Goal: Contribute content: Contribute content

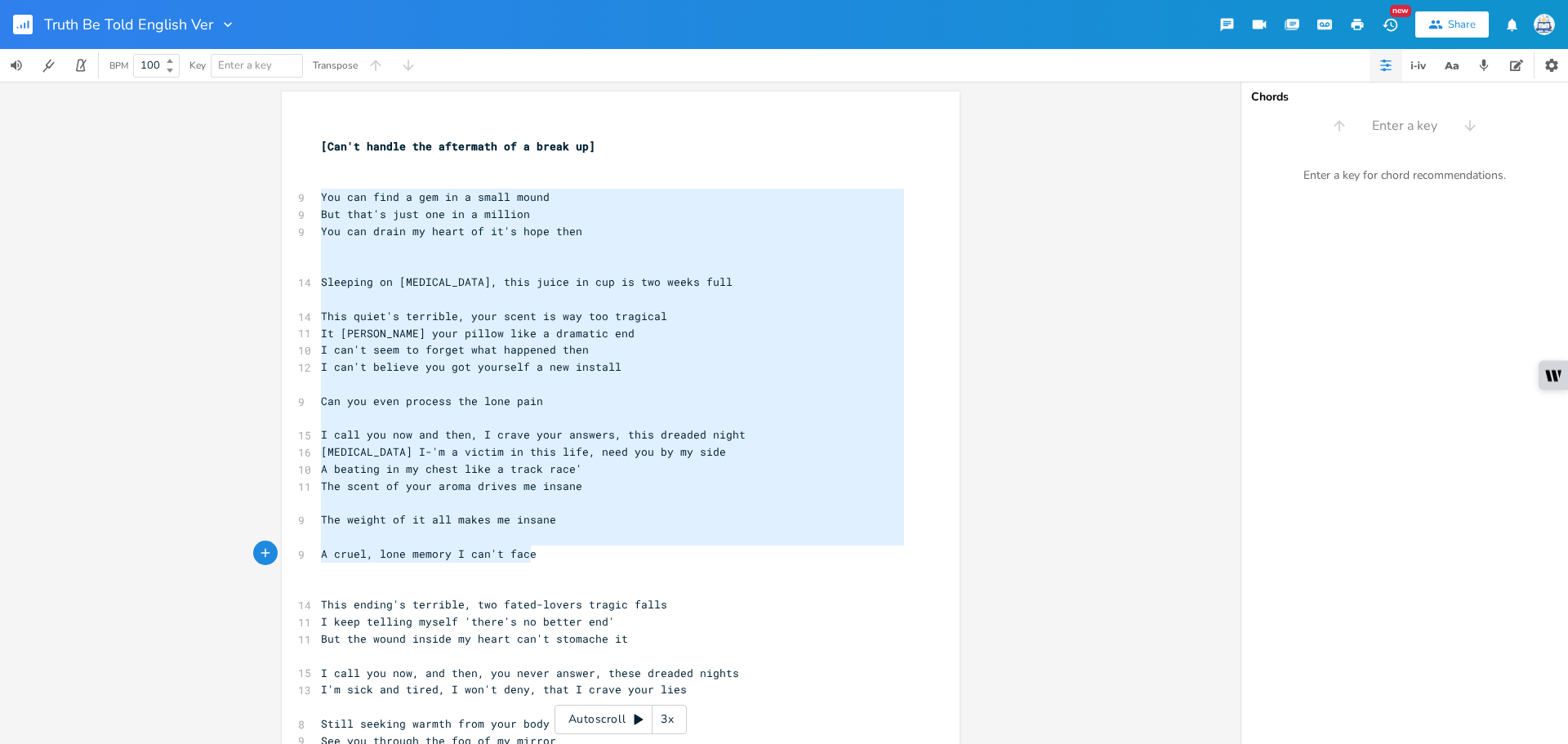
drag, startPoint x: 314, startPoint y: 196, endPoint x: 667, endPoint y: 556, distance: 504.2
click at [667, 556] on div "​ [Can't handle the aftermath of a break up] ​ ​ 9 You can find a gem in a smal…" at bounding box center [612, 697] width 590 height 1154
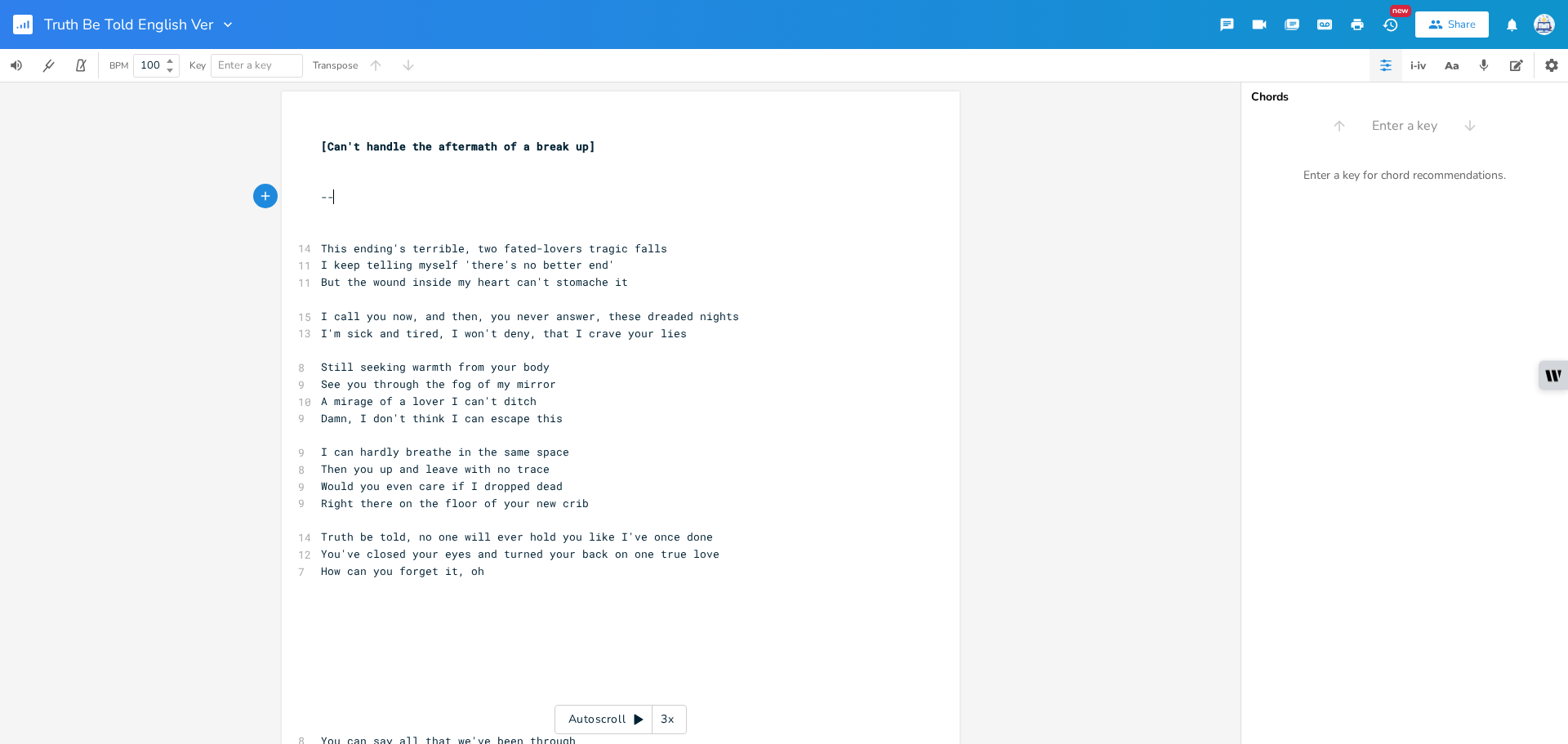
type textarea "--="
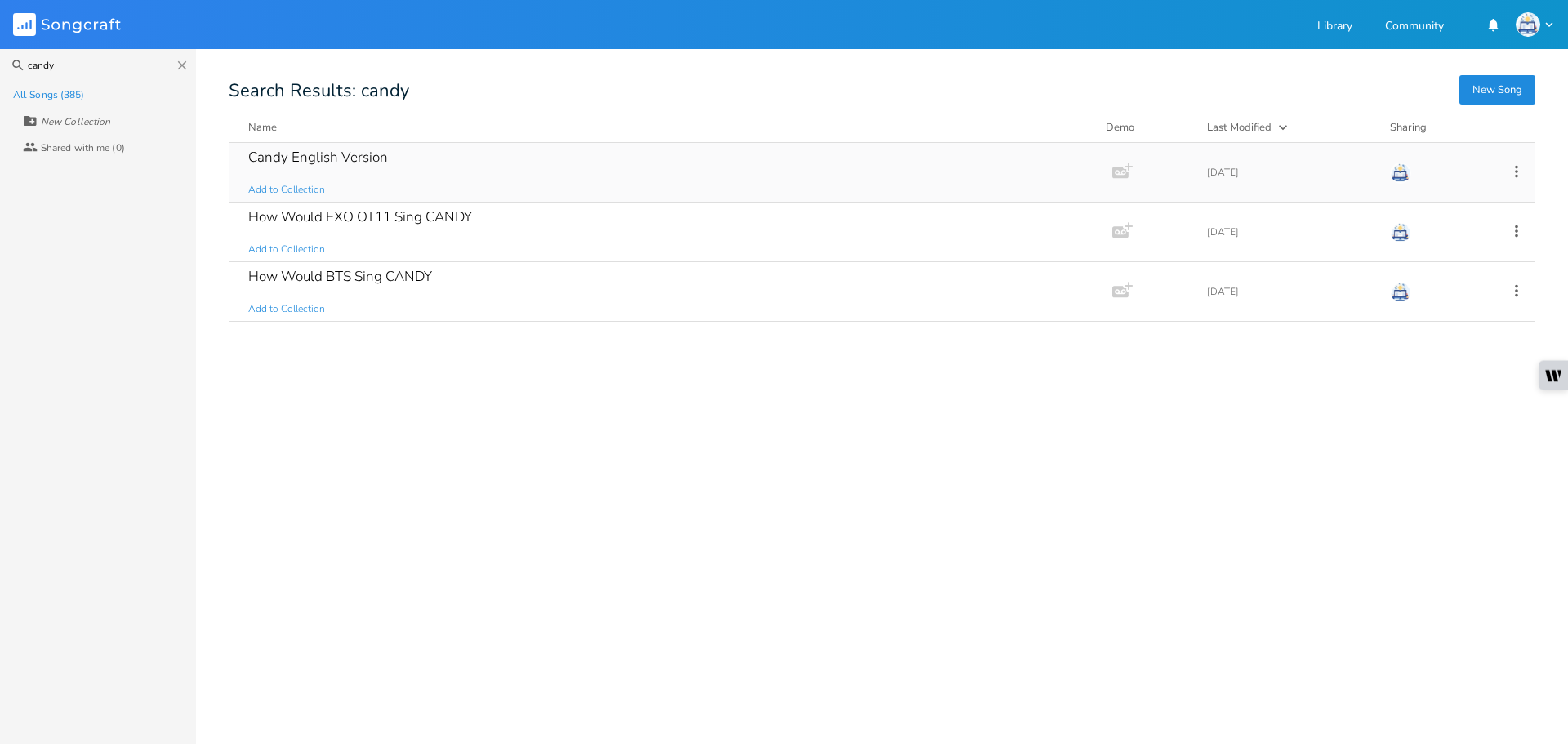
type input "candy"
click at [846, 144] on div "Candy English Version Add to Collection" at bounding box center [667, 172] width 838 height 59
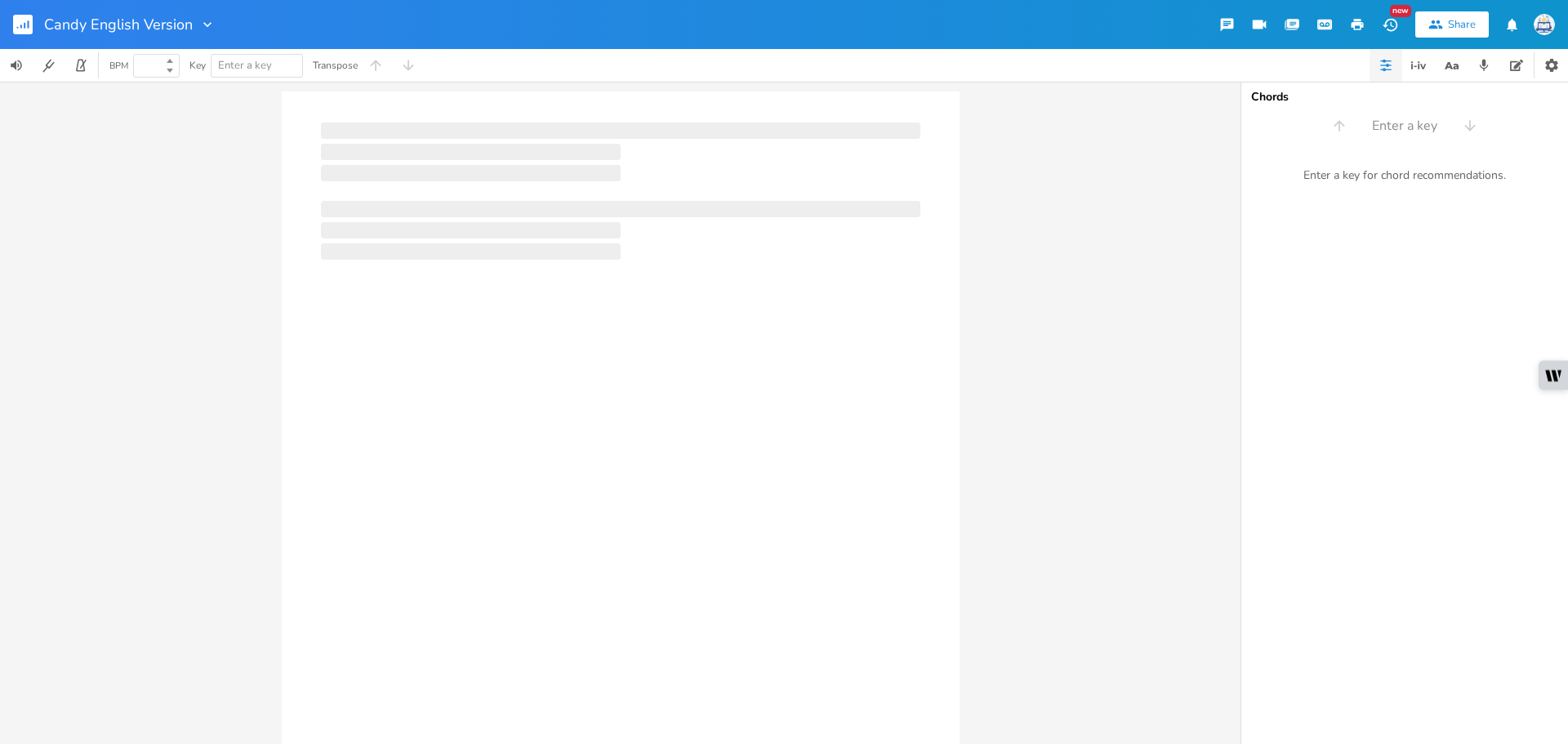
type input "100"
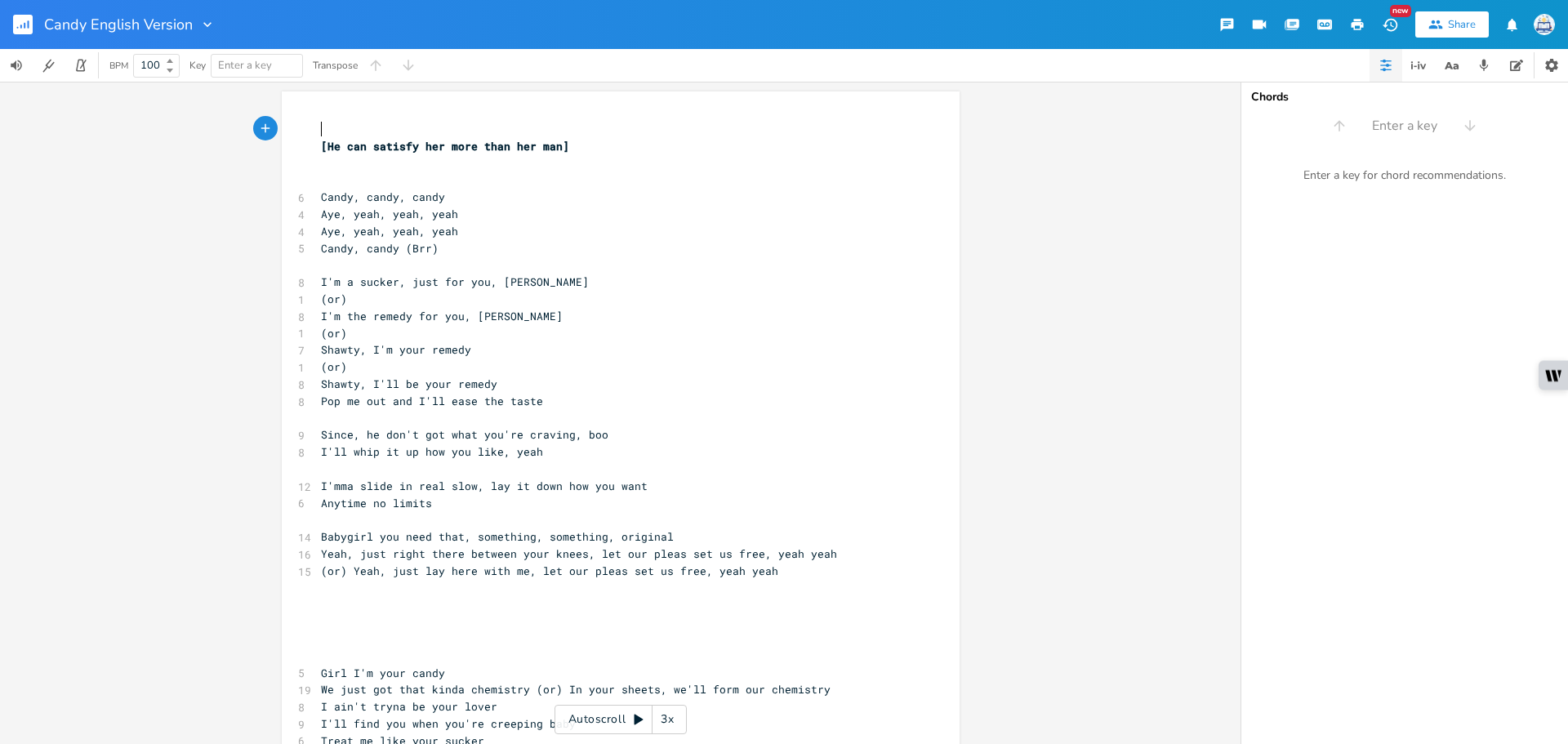
scroll to position [157, 0]
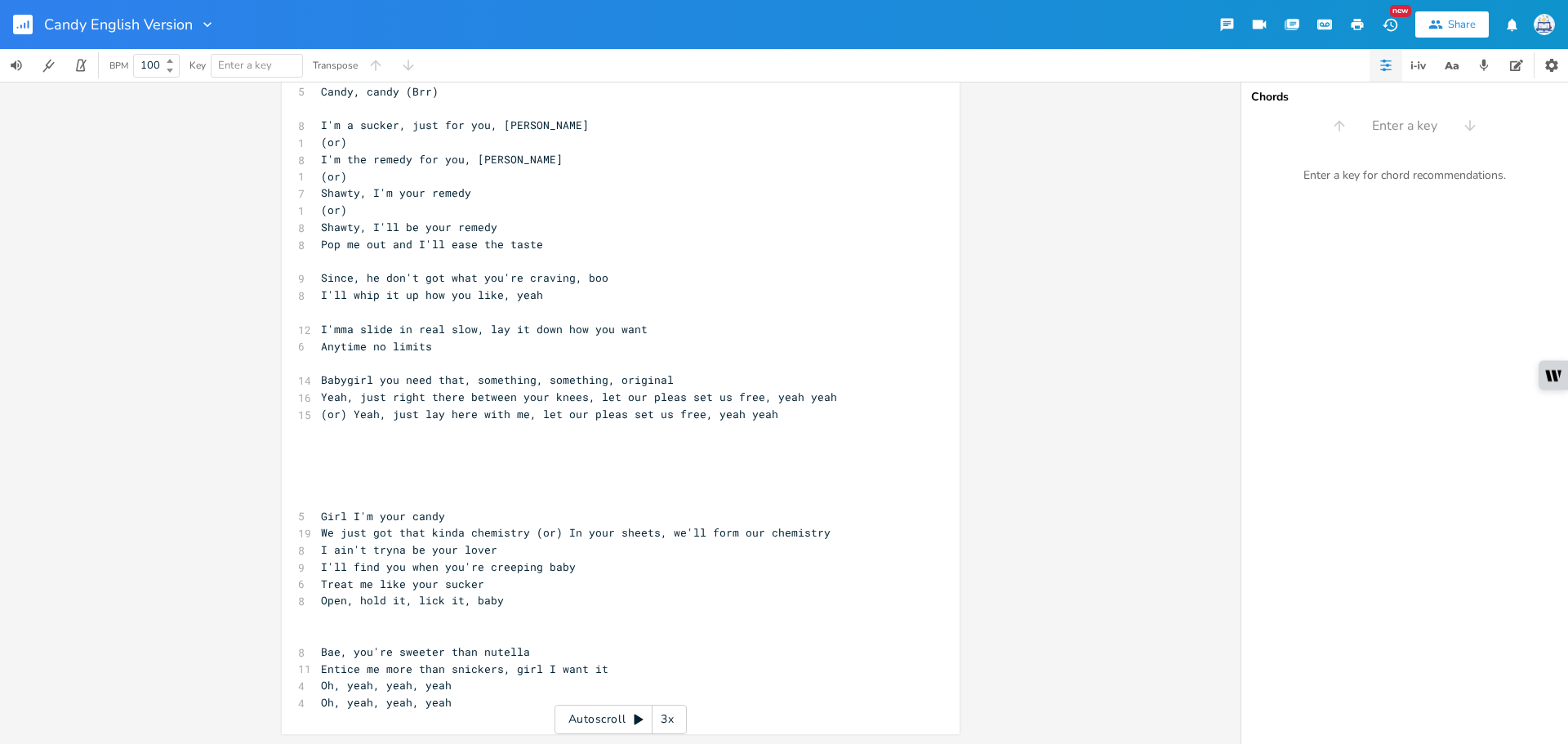
click at [16, 32] on rect "button" at bounding box center [22, 24] width 20 height 20
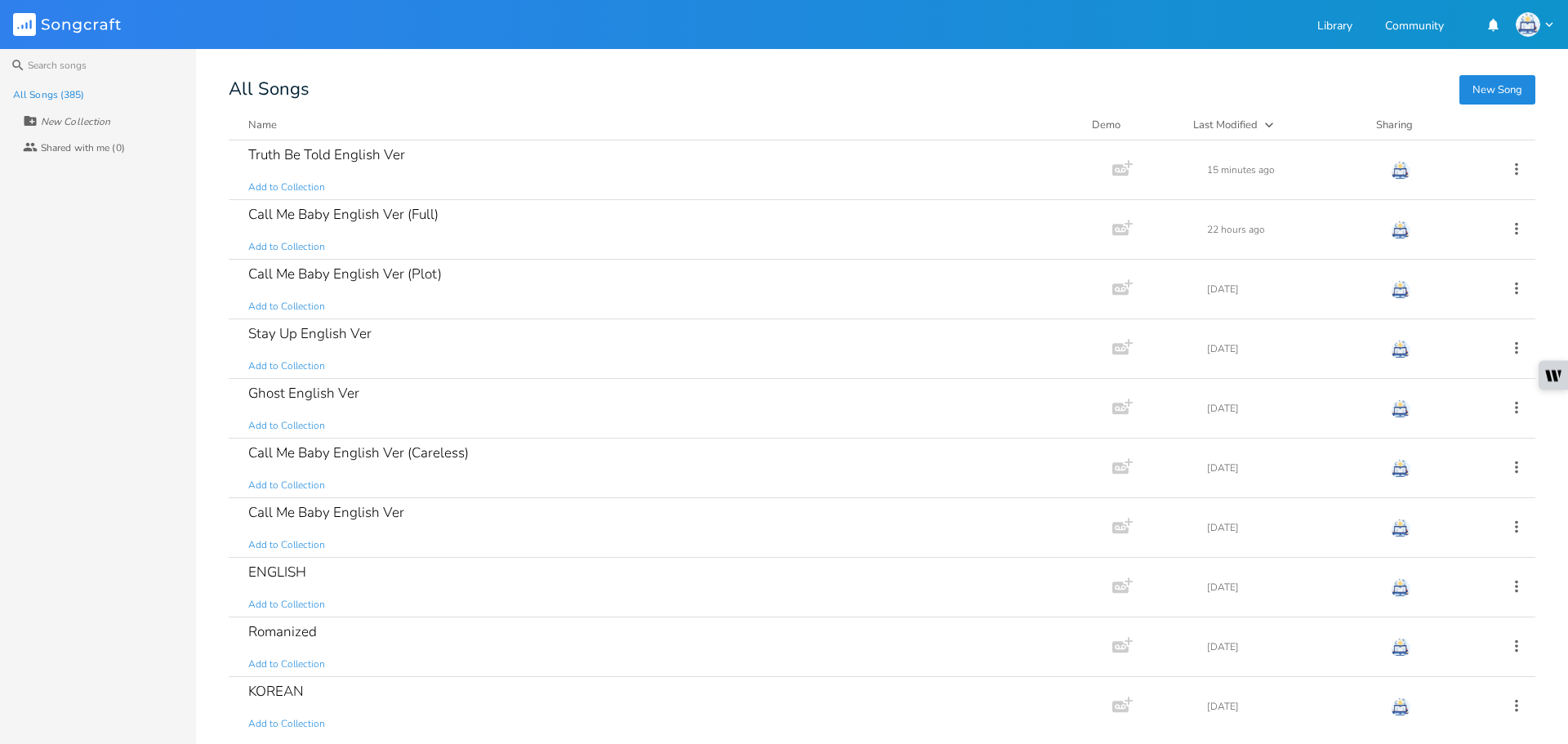
click at [1433, 100] on div "New Song All Songs Name Demo Last Modified Sharing Truth Be Told English Ver Ad…" at bounding box center [899, 406] width 1339 height 649
click at [1453, 103] on div "New Song All Songs Name Demo Last Modified Sharing Truth Be Told English Ver Ad…" at bounding box center [899, 406] width 1339 height 649
click at [1496, 85] on button "New Song" at bounding box center [1497, 89] width 76 height 29
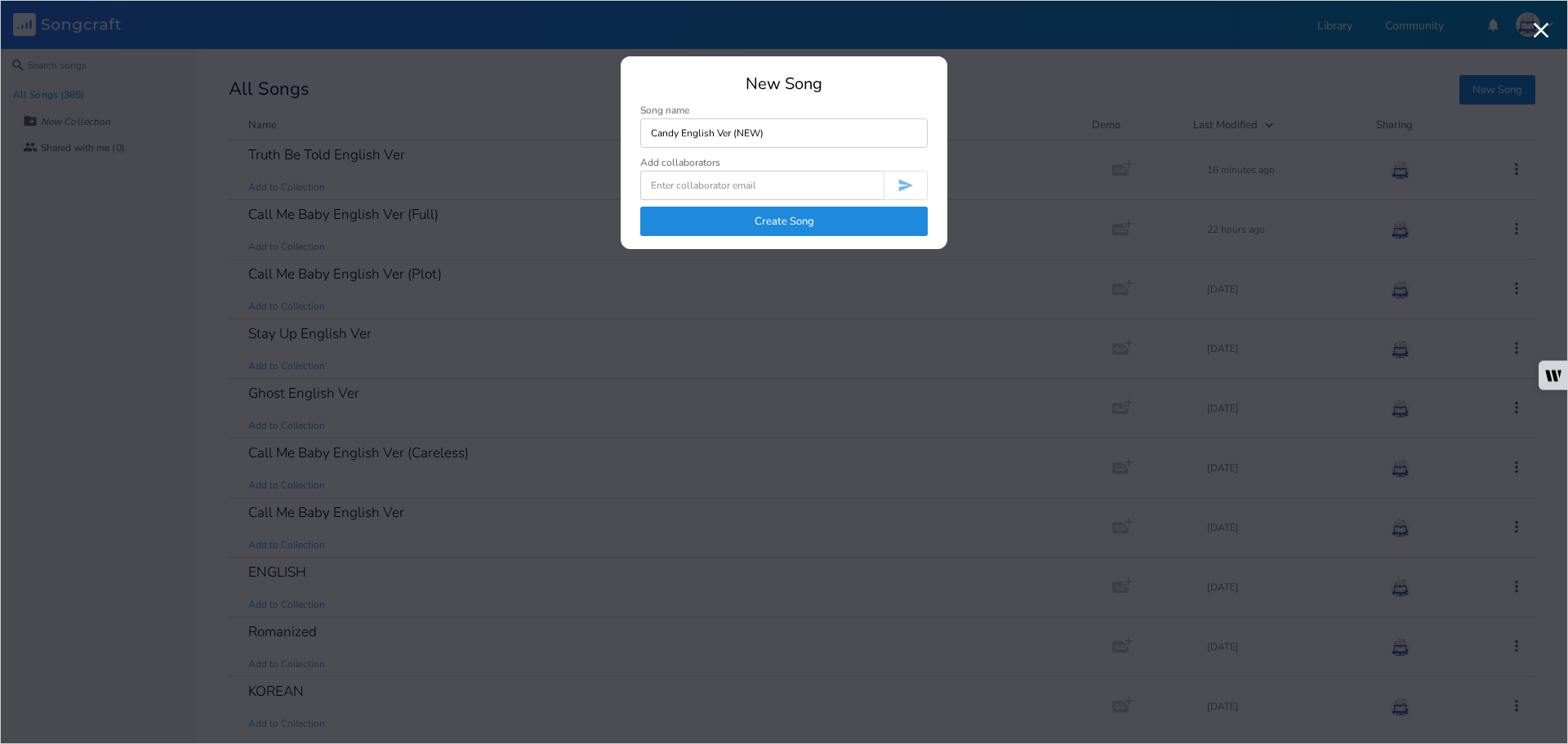
type input "Candy English Ver (NEW)"
click at [830, 223] on button "Create Song" at bounding box center [784, 221] width 287 height 29
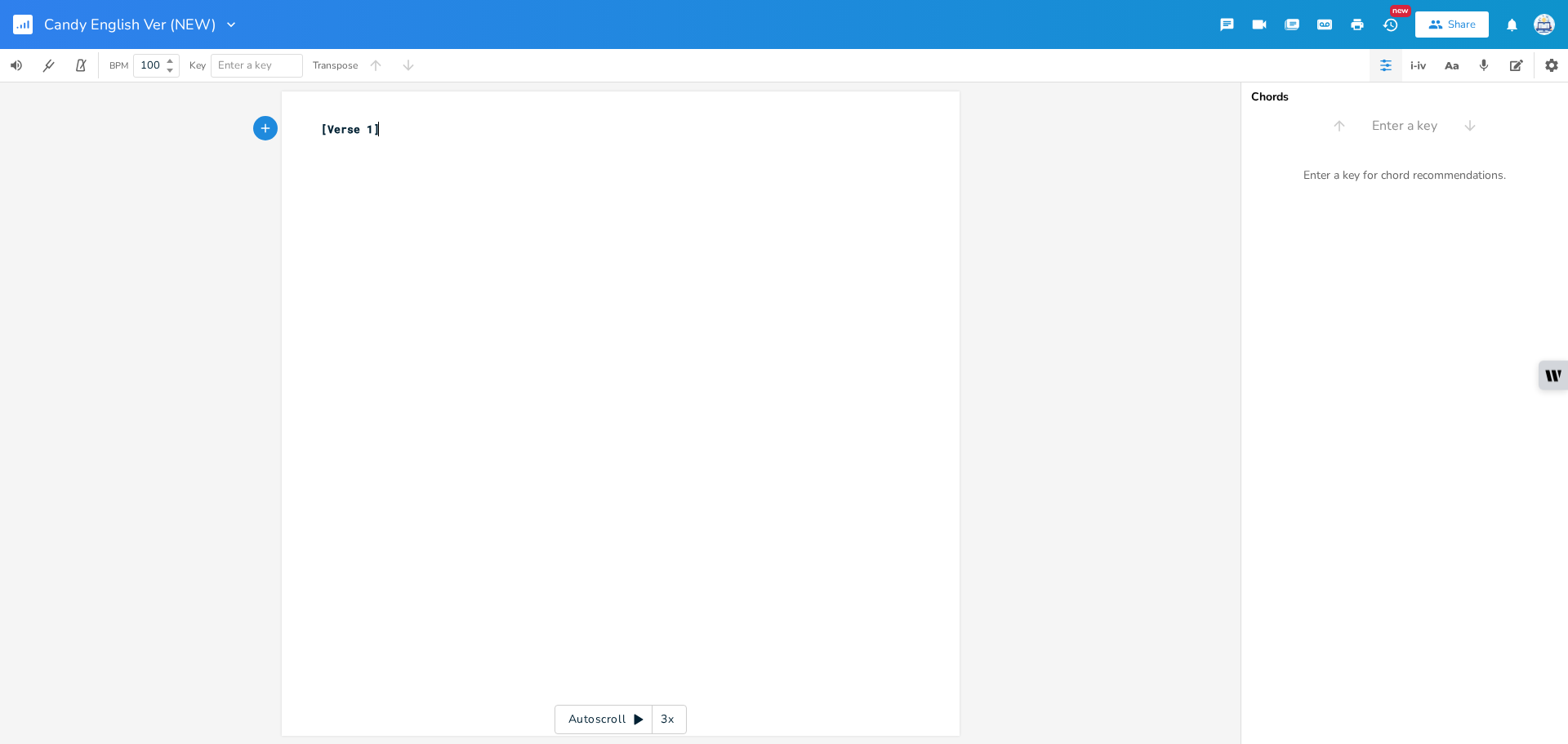
type textarea "[Verse 1]"
type textarea "sHAWTY I'LL"
type textarea "Shawl"
type textarea "ty, I'll eb"
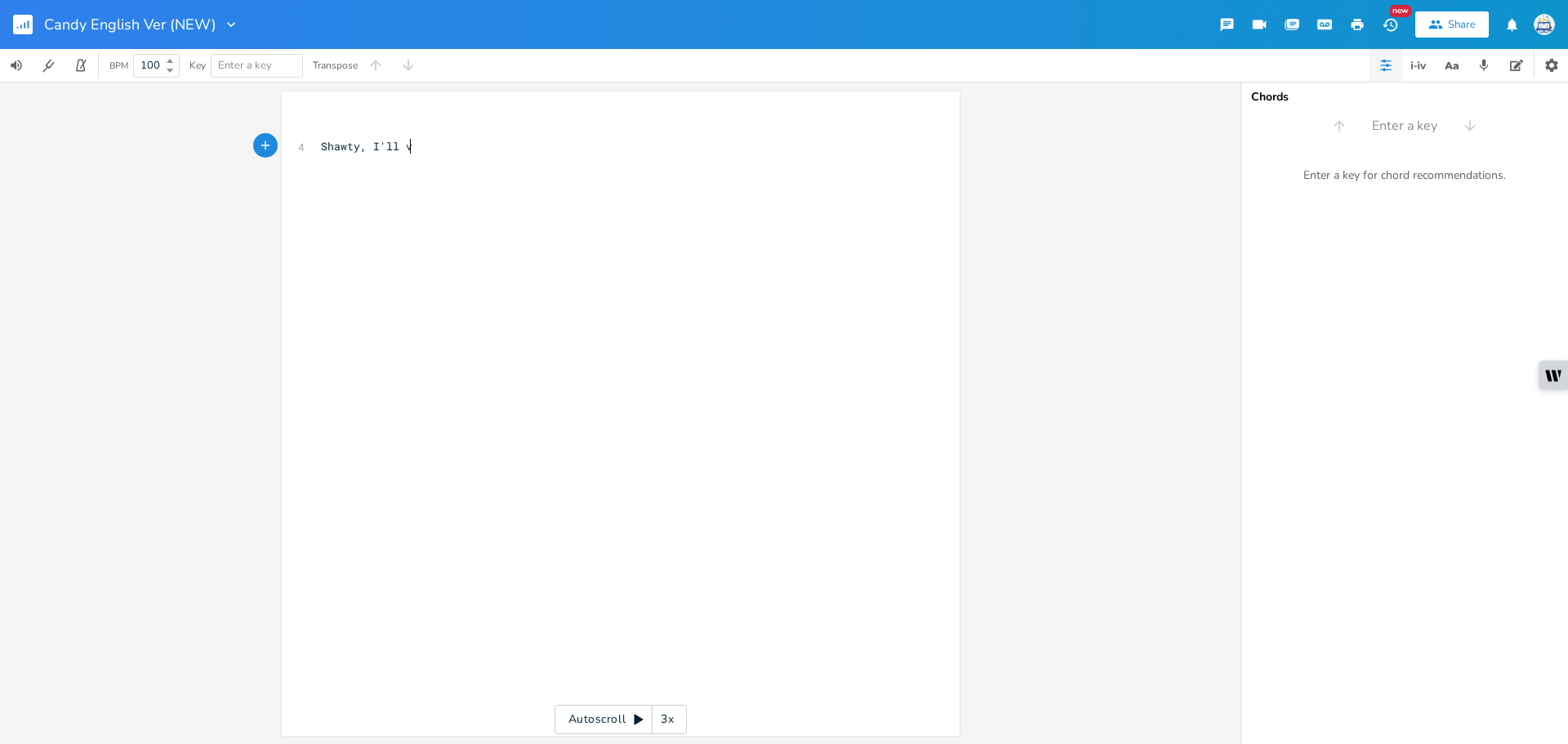
type textarea "ve"
type textarea "v"
type textarea "be your remedy"
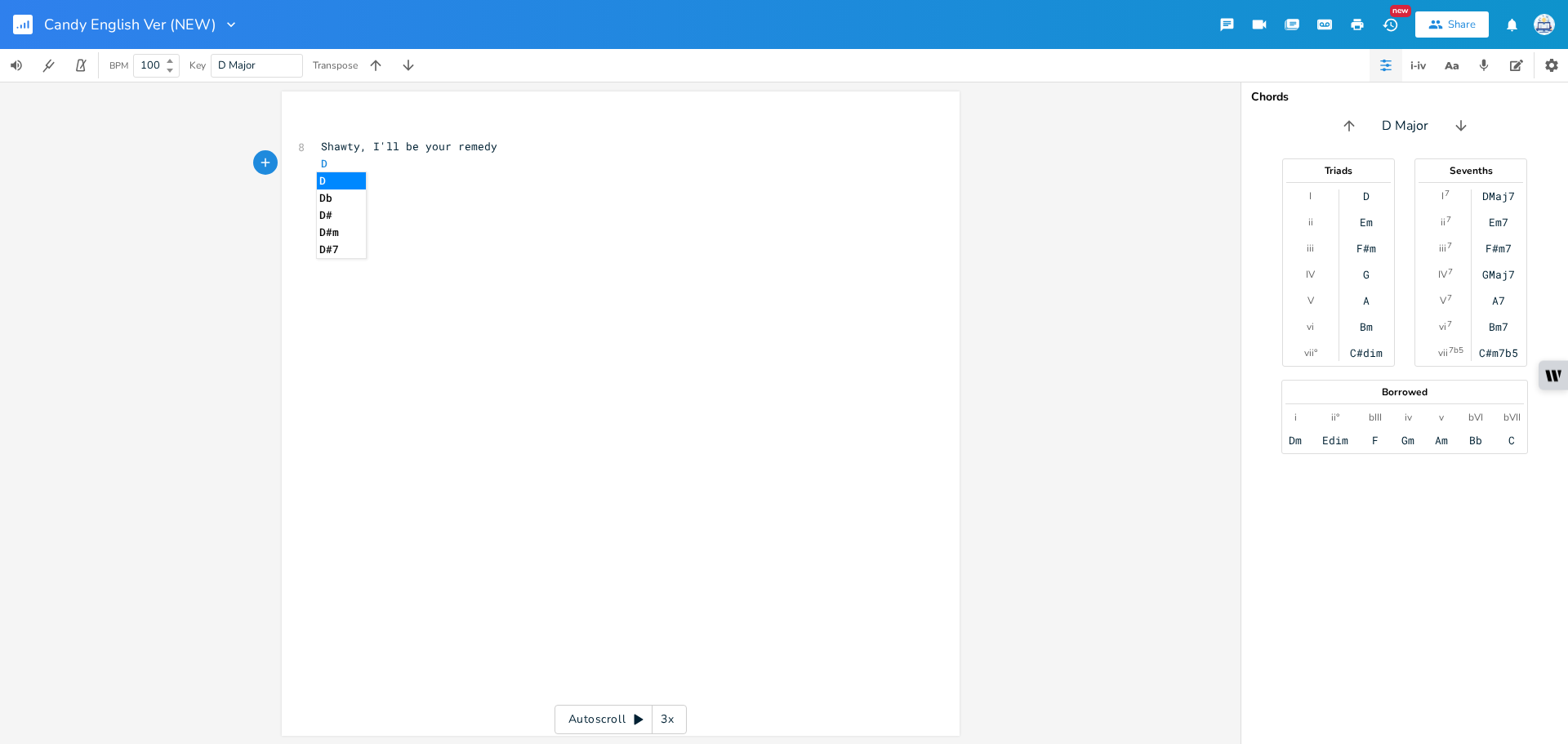
type textarea "D"
type textarea "rink me down and I'll ease the taste"
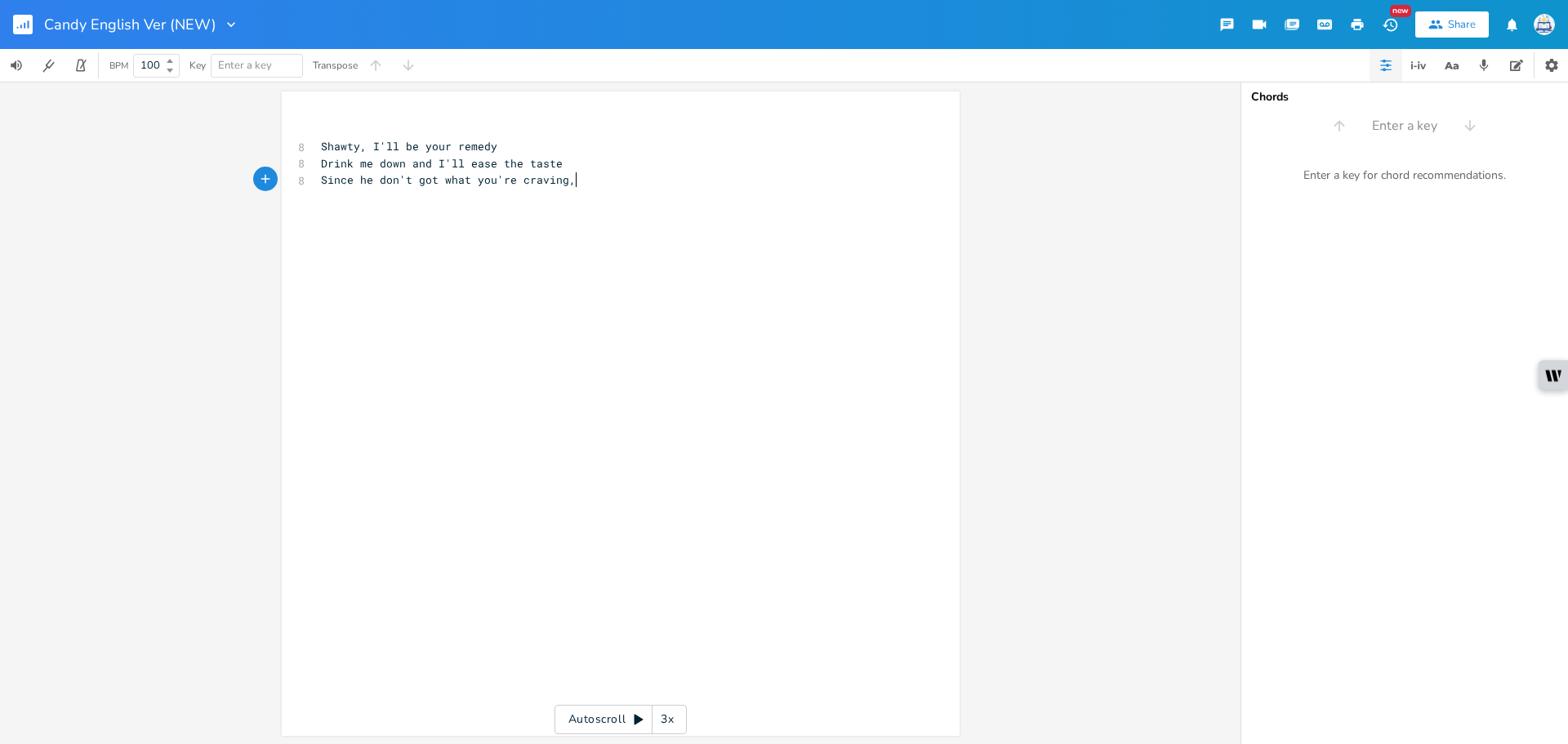
type textarea "Since he don't got what you're craving, boo"
type textarea "I'll fix it up how you like, yeah"
